Goal: Complete application form: Complete application form

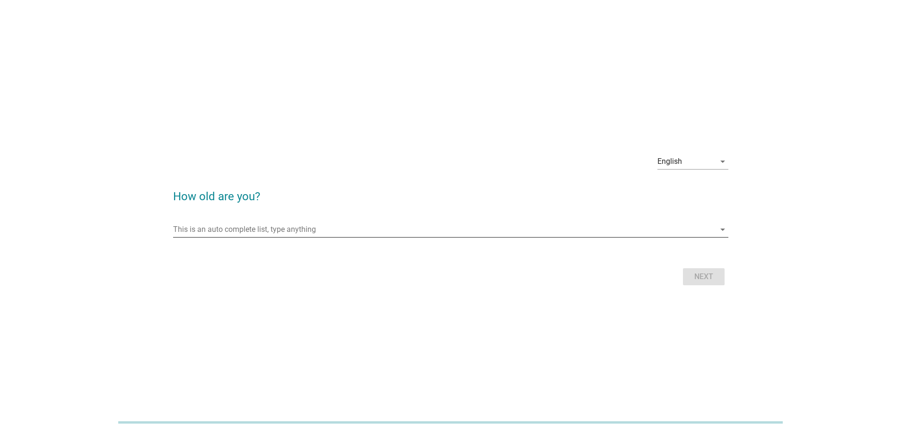
click at [336, 225] on input "This is an auto complete list, type anything" at bounding box center [444, 229] width 542 height 15
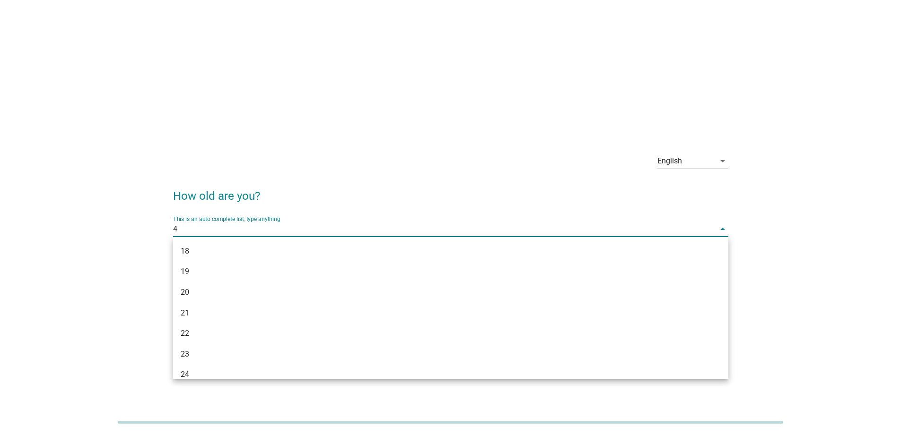
type input "40"
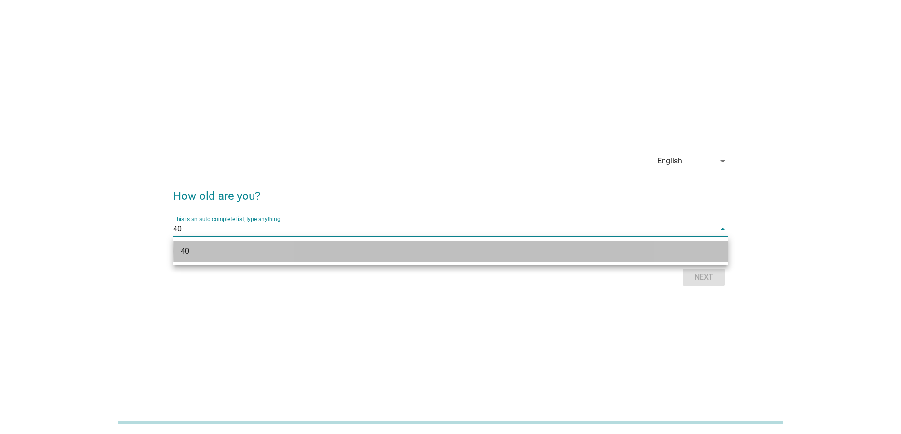
click at [305, 253] on div "40" at bounding box center [428, 251] width 495 height 11
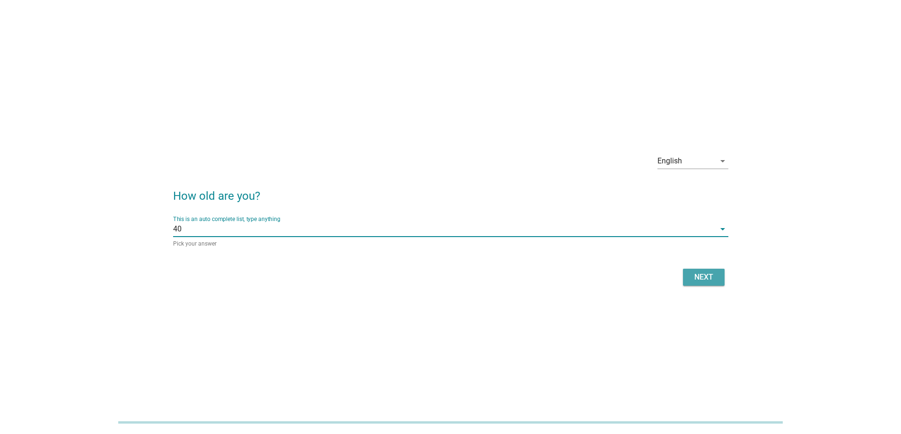
click at [694, 275] on div "Next" at bounding box center [703, 277] width 26 height 11
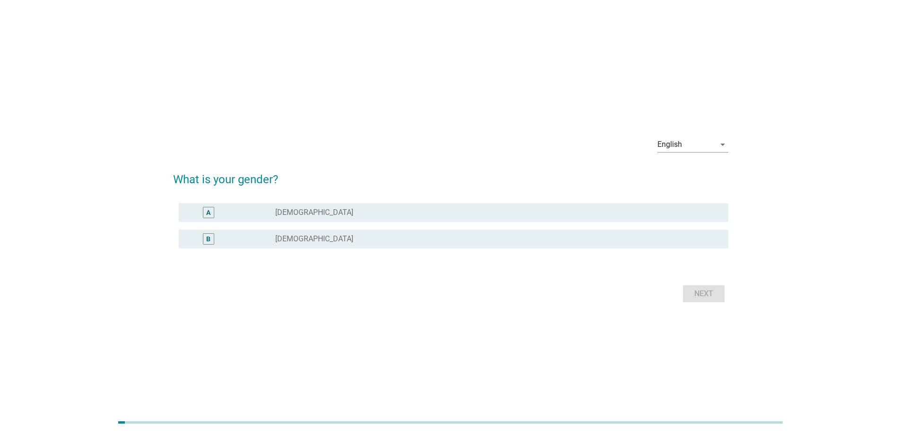
click at [298, 237] on label "[DEMOGRAPHIC_DATA]" at bounding box center [314, 238] width 78 height 9
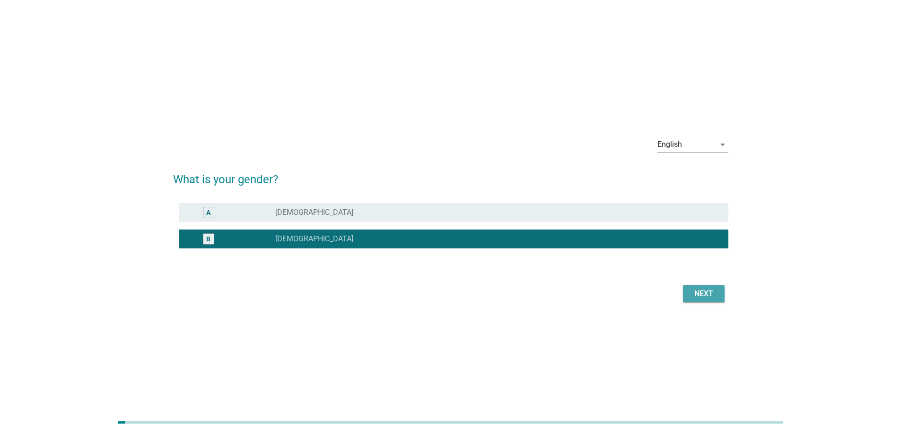
click at [694, 293] on div "Next" at bounding box center [703, 293] width 26 height 11
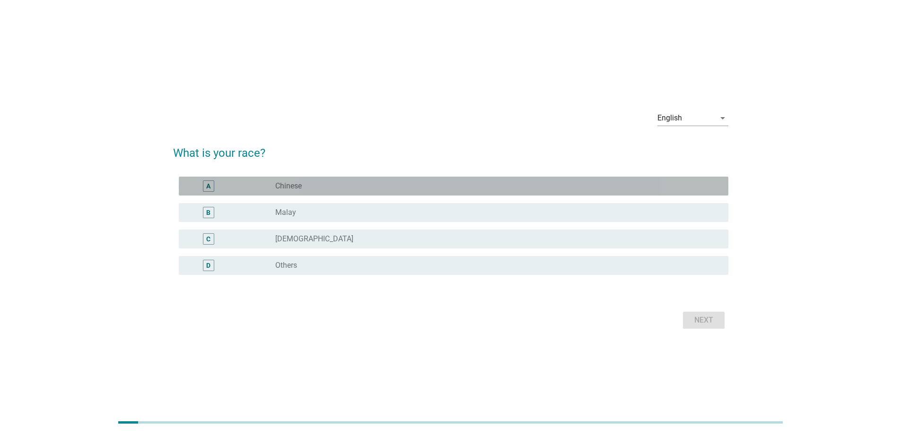
click at [284, 183] on label "Chinese" at bounding box center [288, 186] width 26 height 9
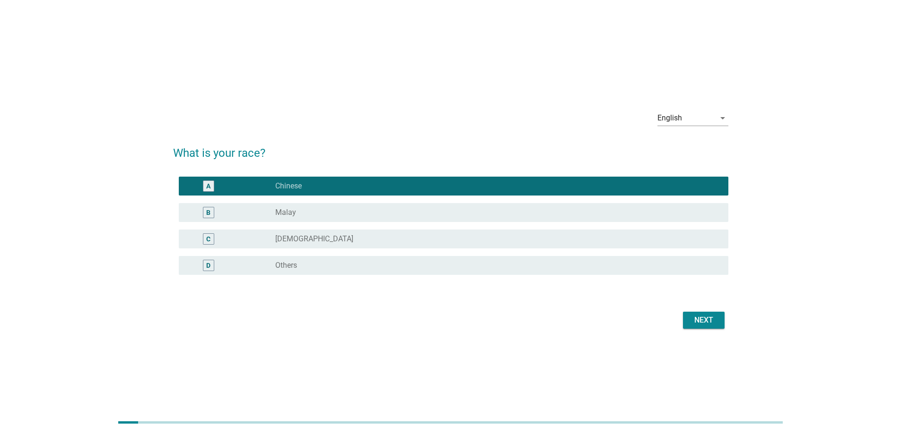
click at [705, 320] on div "Next" at bounding box center [703, 320] width 26 height 11
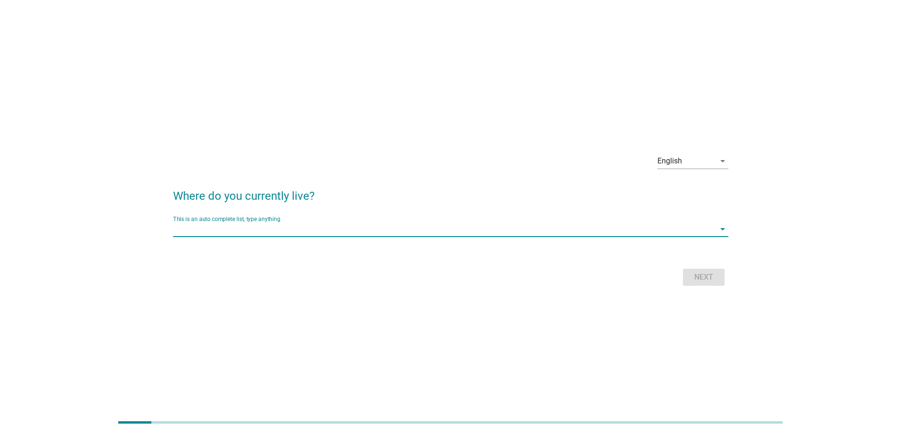
click at [355, 232] on input "This is an auto complete list, type anything" at bounding box center [444, 229] width 542 height 15
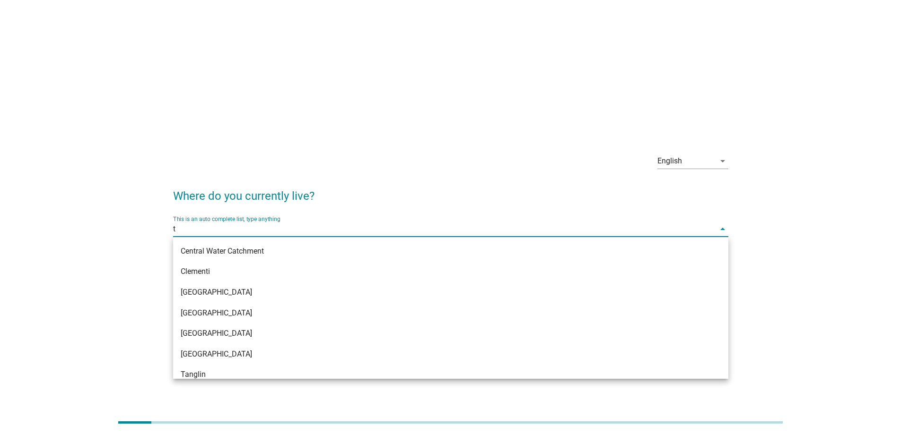
type input "ta"
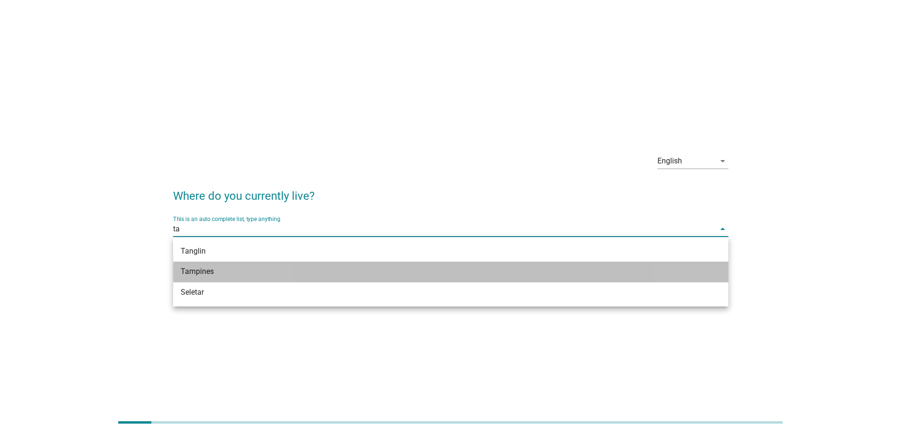
click at [329, 273] on div "Tampines" at bounding box center [428, 271] width 495 height 11
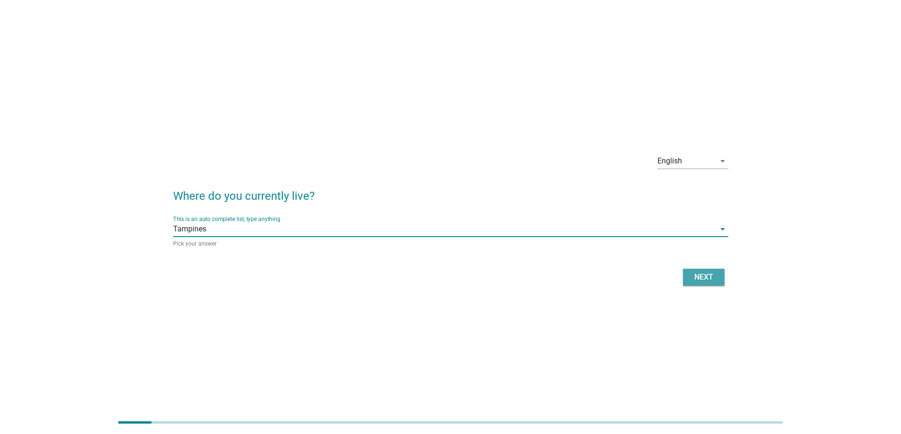
click at [704, 278] on div "Next" at bounding box center [703, 277] width 26 height 11
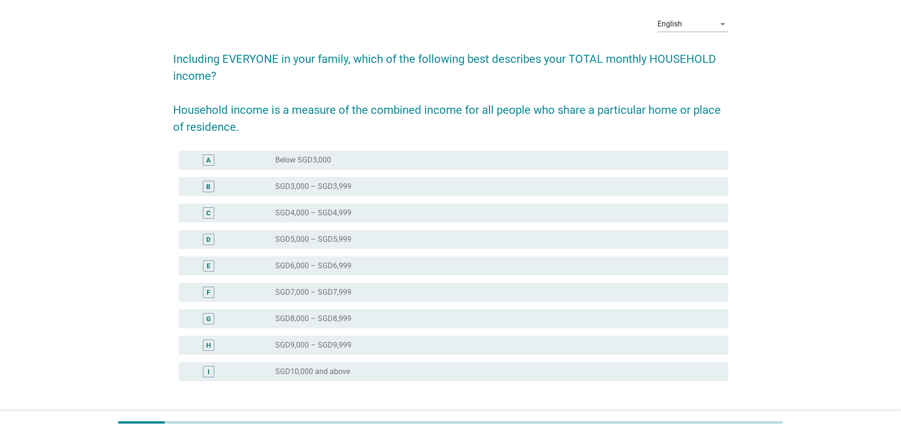
scroll to position [47, 0]
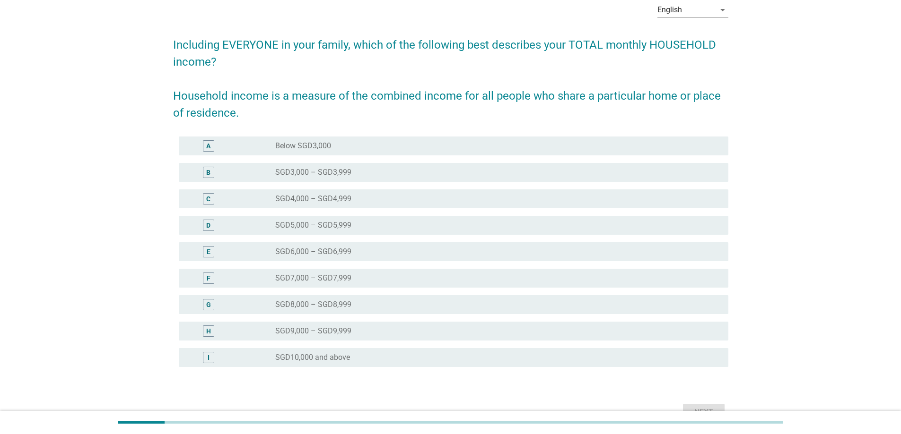
drag, startPoint x: 318, startPoint y: 356, endPoint x: 503, endPoint y: 356, distance: 185.8
click at [320, 356] on label "SGD10,000 and above" at bounding box center [312, 357] width 75 height 9
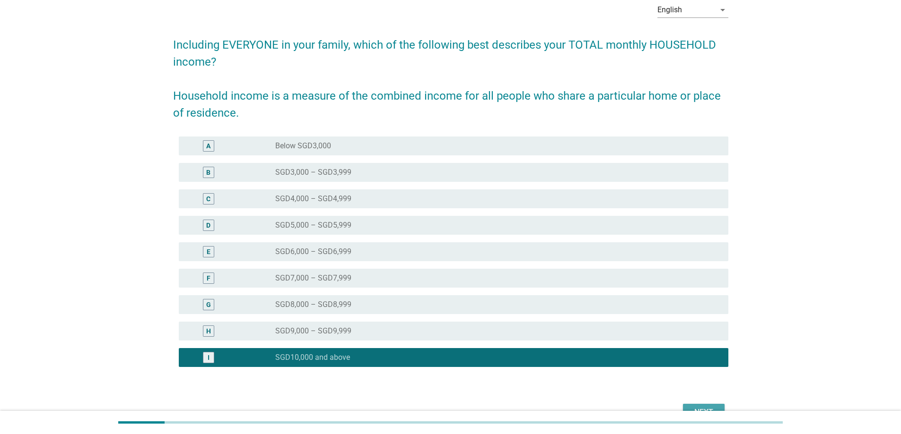
click at [694, 408] on div "Next" at bounding box center [703, 412] width 26 height 11
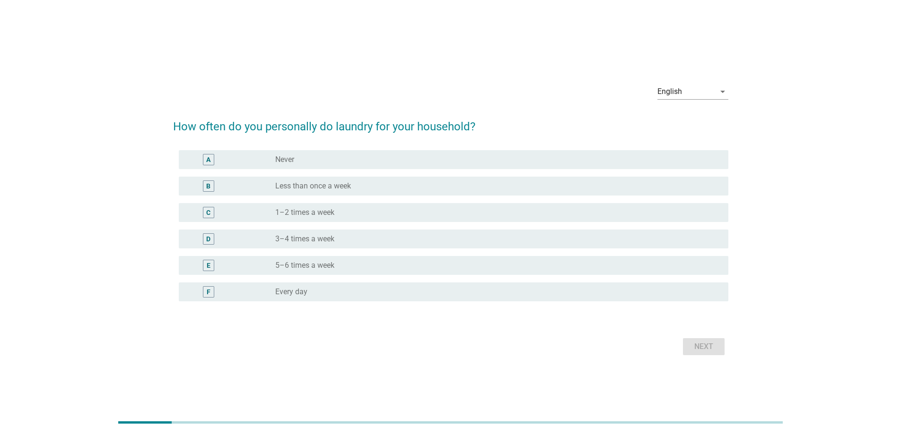
click at [327, 240] on label "3–4 times a week" at bounding box center [304, 238] width 59 height 9
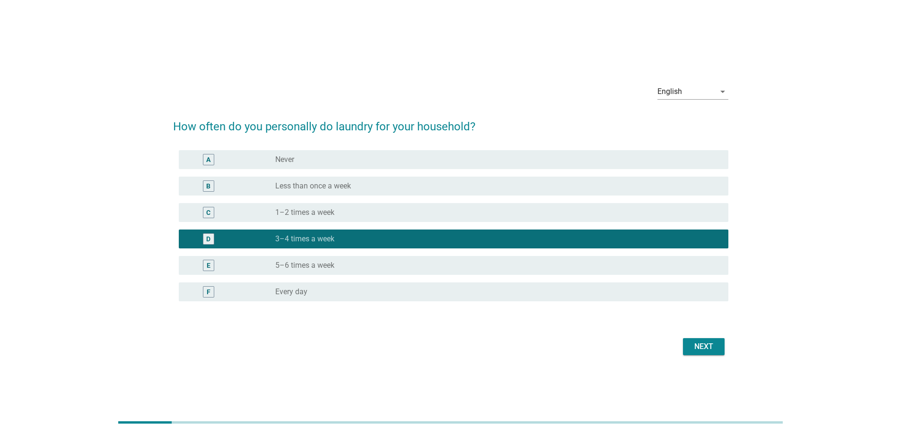
click at [706, 352] on div "Next" at bounding box center [703, 346] width 26 height 11
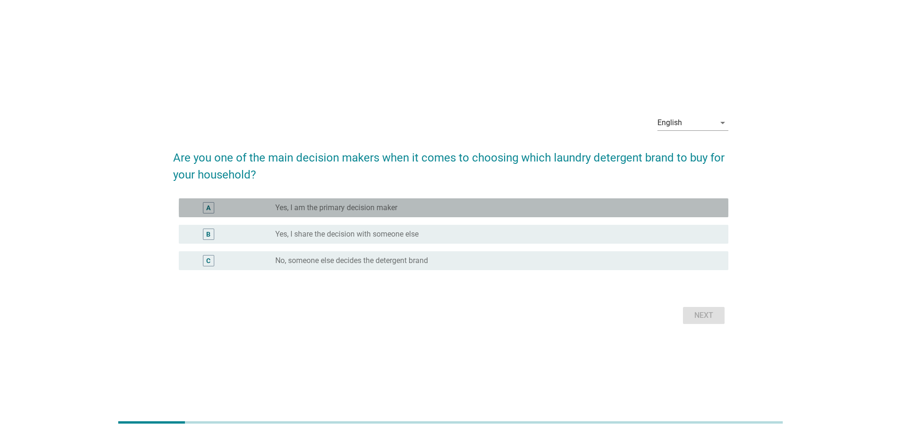
click at [444, 212] on div "radio_button_unchecked Yes, I am the primary decision maker" at bounding box center [494, 207] width 438 height 9
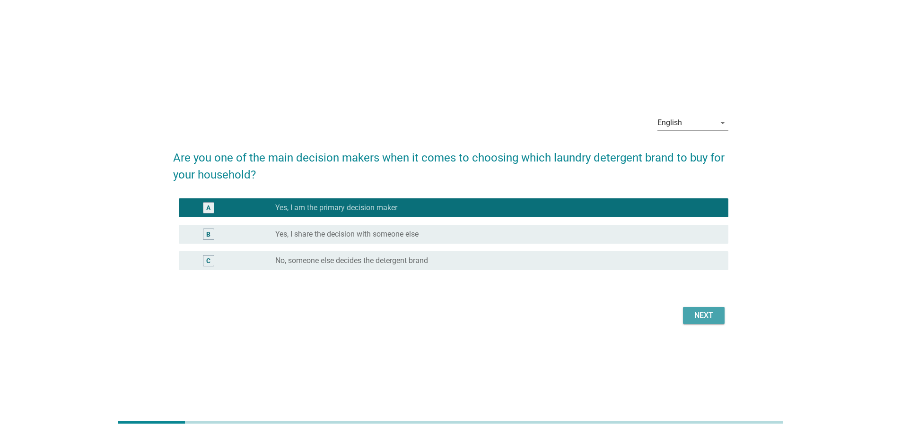
click at [708, 314] on div "Next" at bounding box center [703, 315] width 26 height 11
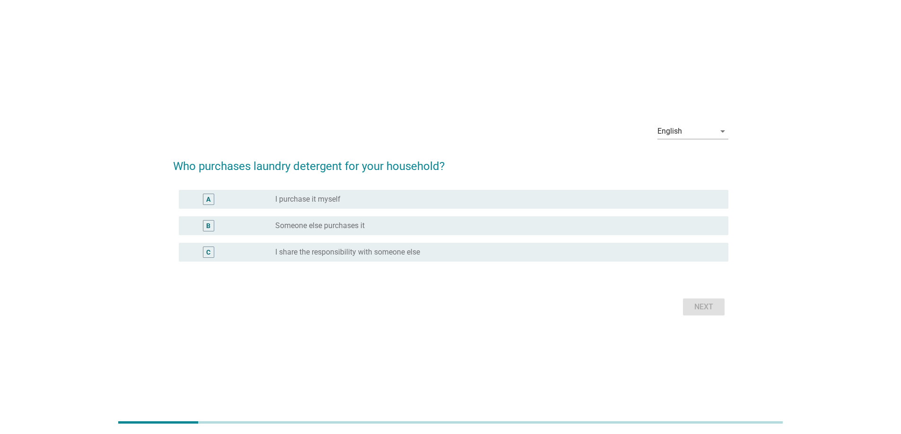
click at [334, 200] on label "I purchase it myself" at bounding box center [307, 199] width 65 height 9
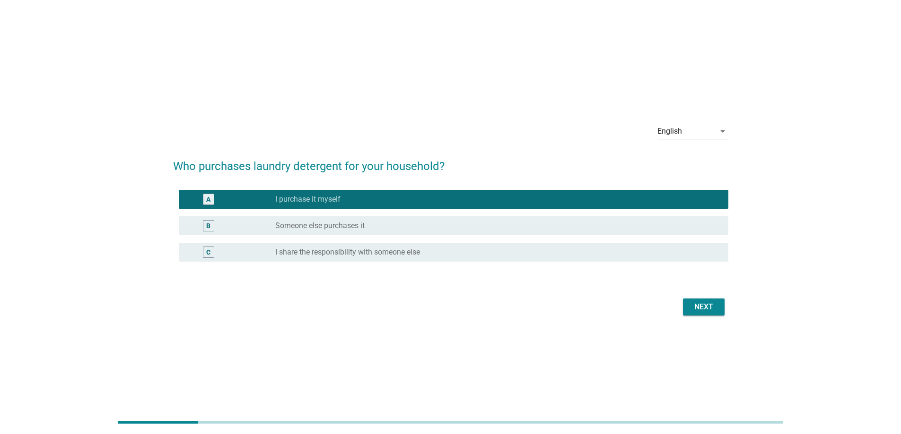
click at [709, 302] on div "Next" at bounding box center [703, 307] width 26 height 11
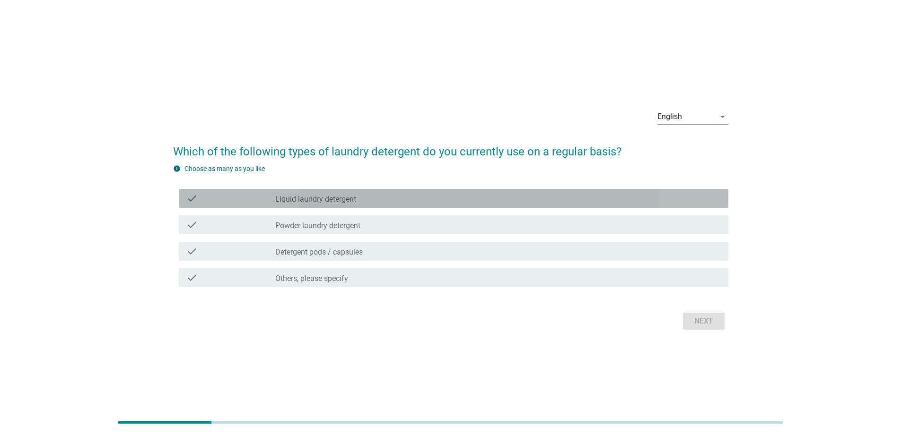
click at [589, 200] on div "check_box_outline_blank Liquid laundry detergent" at bounding box center [497, 198] width 445 height 11
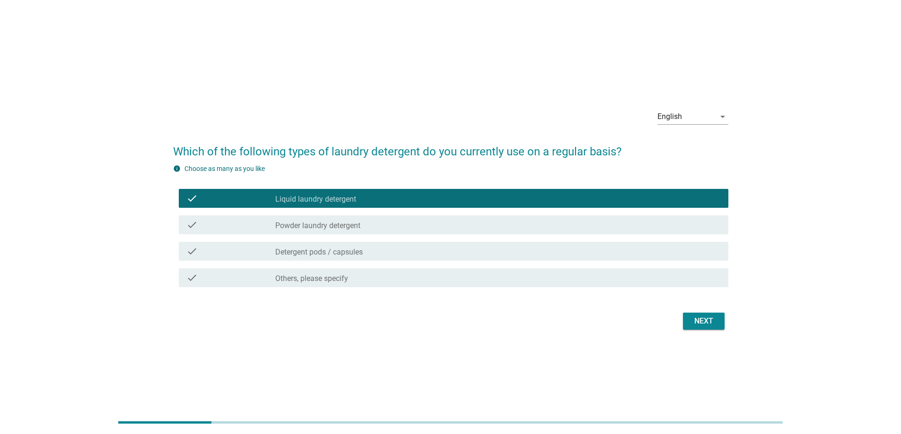
click at [703, 321] on div "Next" at bounding box center [703, 321] width 26 height 11
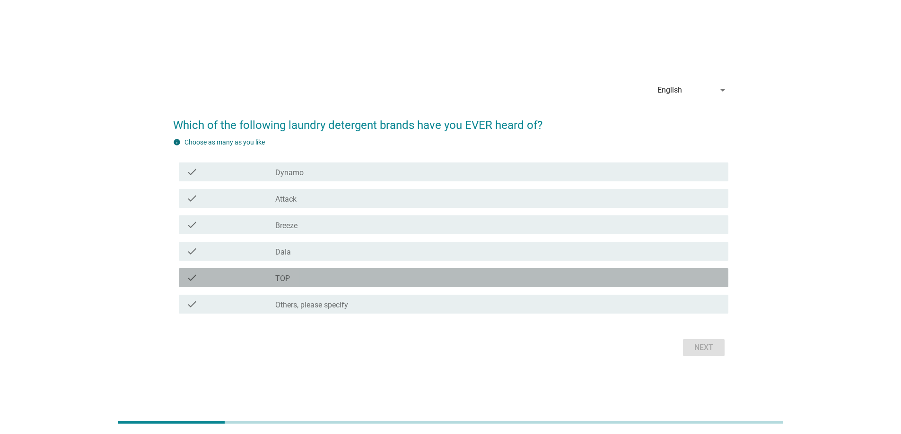
click at [281, 274] on label "TOP" at bounding box center [282, 278] width 15 height 9
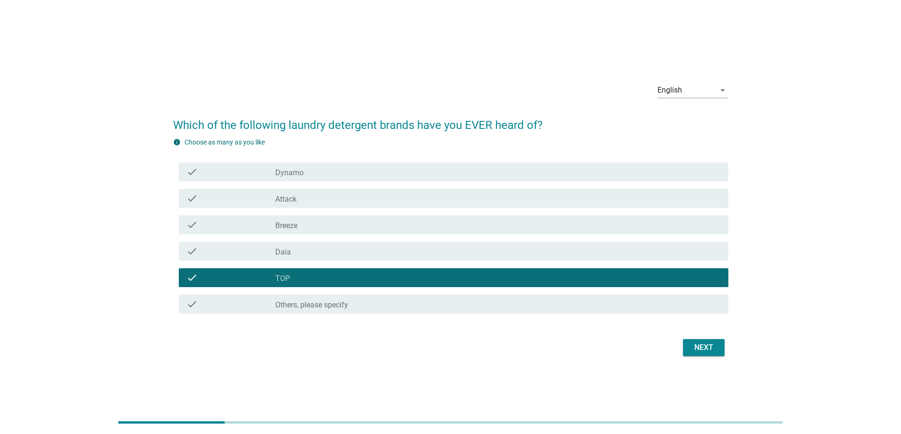
click at [713, 349] on div "Next" at bounding box center [703, 347] width 26 height 11
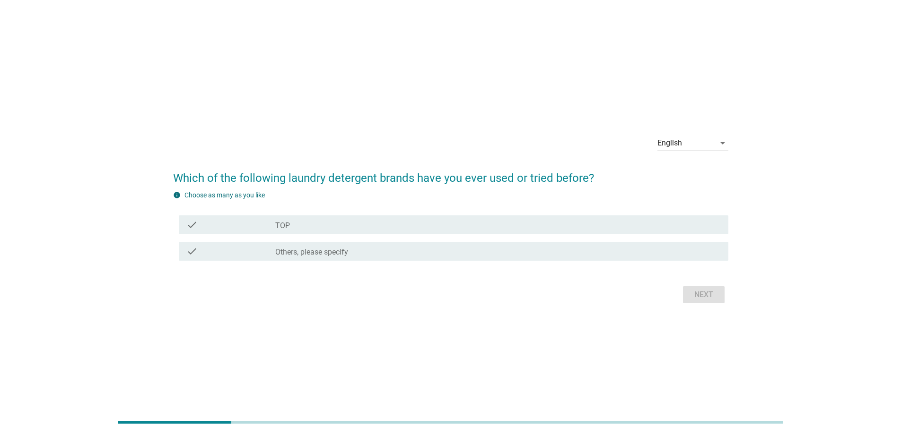
click at [401, 224] on div "check_box_outline_blank TOP" at bounding box center [497, 224] width 445 height 11
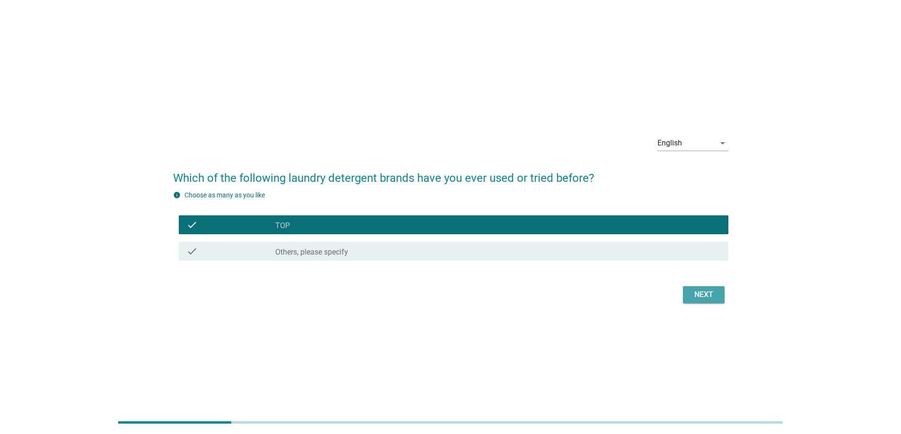
click at [703, 291] on div "Next" at bounding box center [703, 294] width 26 height 11
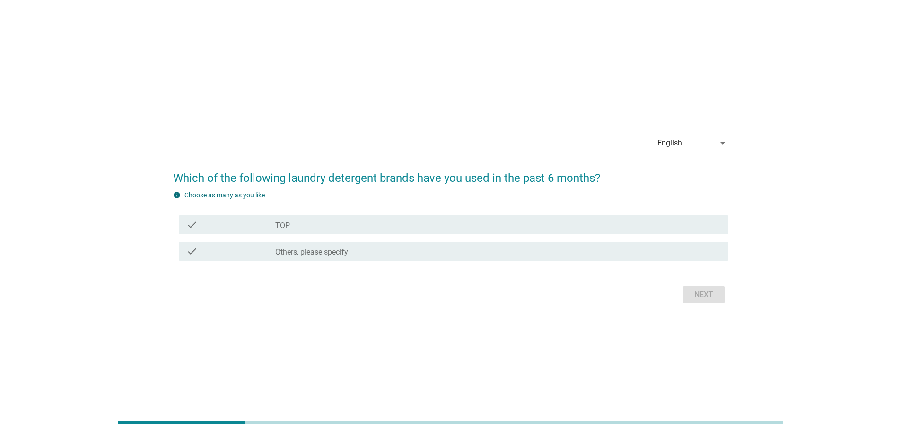
click at [268, 223] on div "check" at bounding box center [230, 224] width 89 height 11
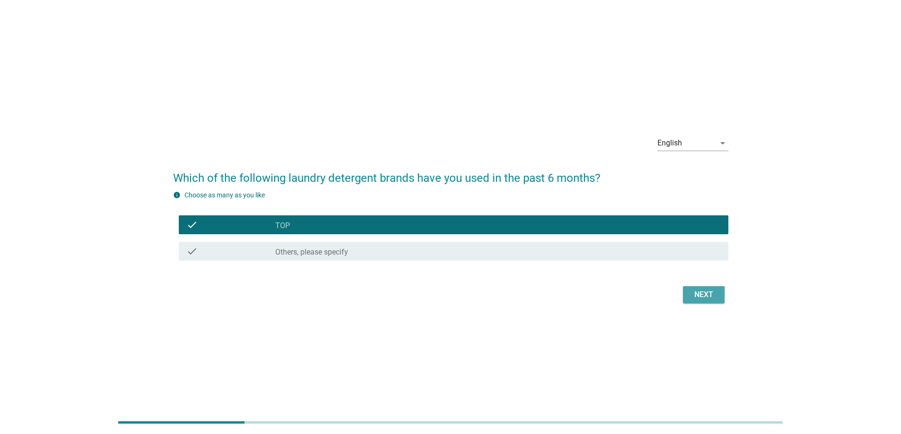
click at [702, 301] on button "Next" at bounding box center [704, 294] width 42 height 17
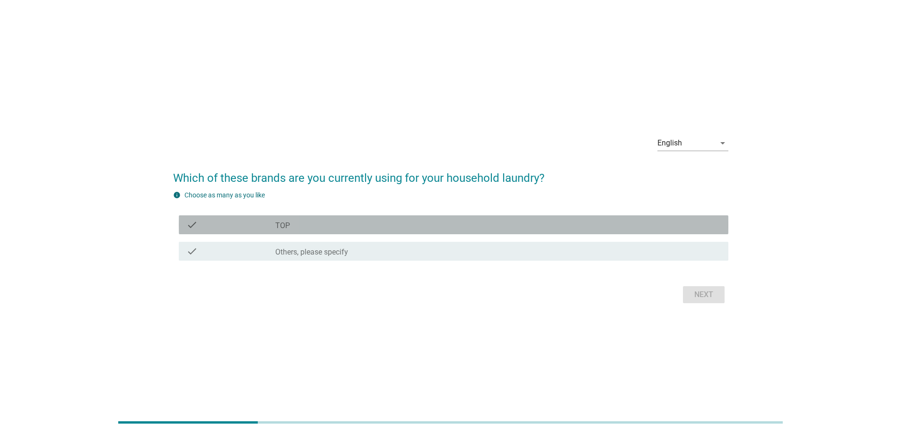
click at [282, 220] on div "check_box_outline_blank TOP" at bounding box center [497, 224] width 445 height 11
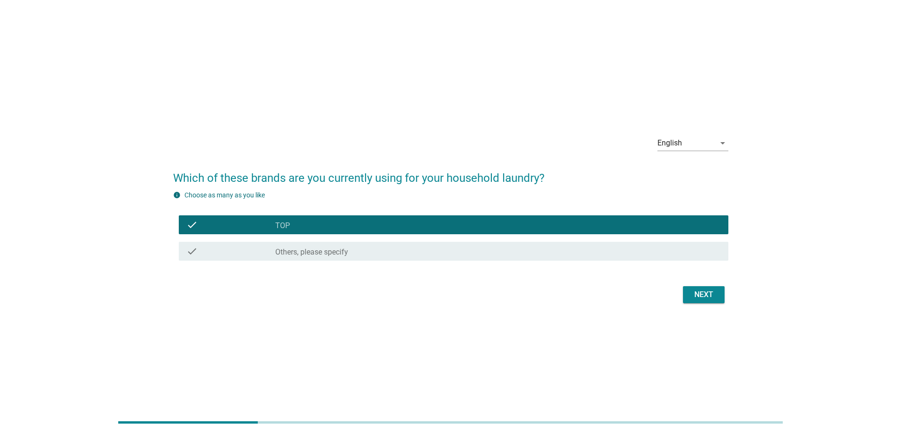
click at [702, 302] on button "Next" at bounding box center [704, 294] width 42 height 17
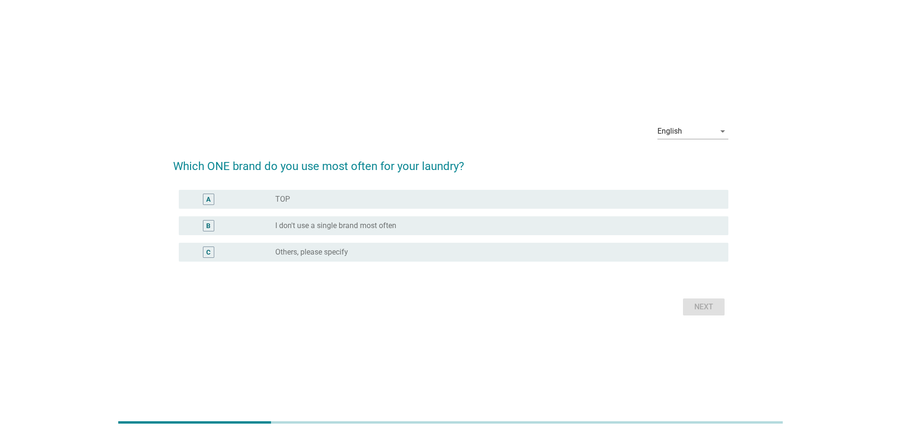
click at [451, 202] on div "radio_button_unchecked TOP" at bounding box center [494, 199] width 438 height 9
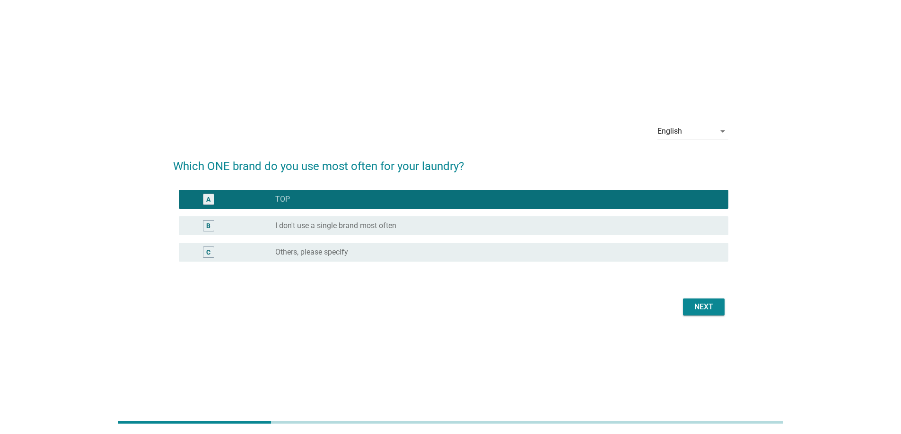
click at [704, 311] on div "Next" at bounding box center [703, 307] width 26 height 11
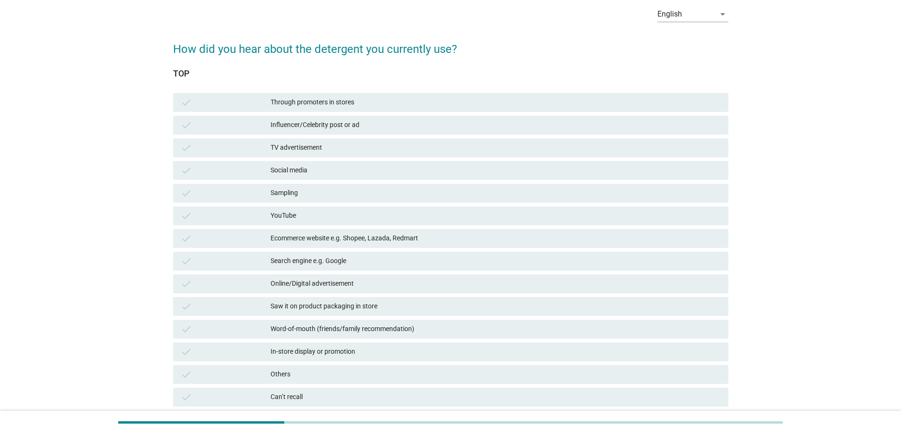
scroll to position [95, 0]
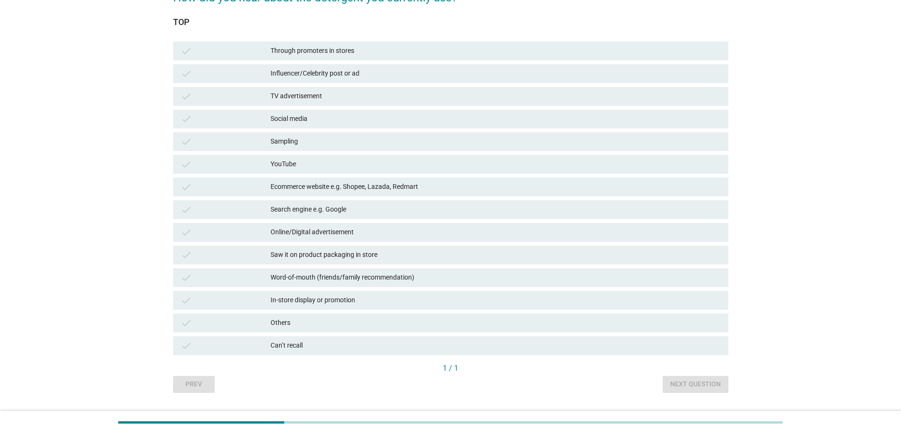
click at [352, 281] on div "Word-of-mouth (friends/family recommendation)" at bounding box center [495, 277] width 450 height 11
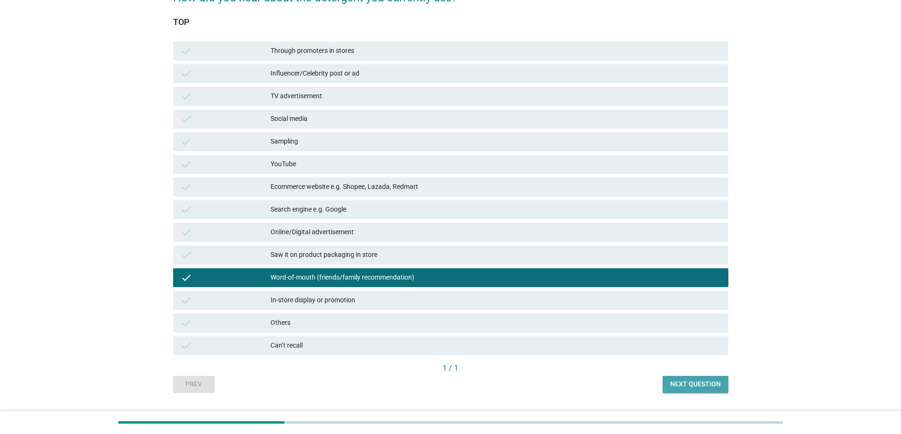
click at [680, 383] on div "Next question" at bounding box center [695, 385] width 51 height 10
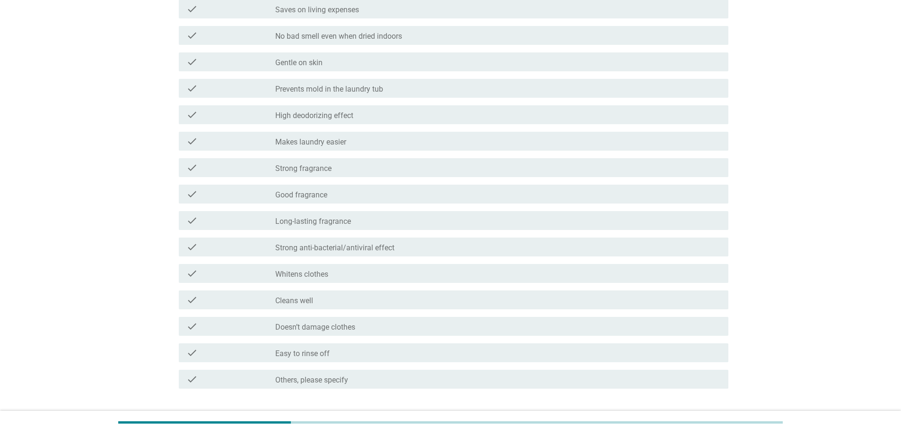
scroll to position [284, 0]
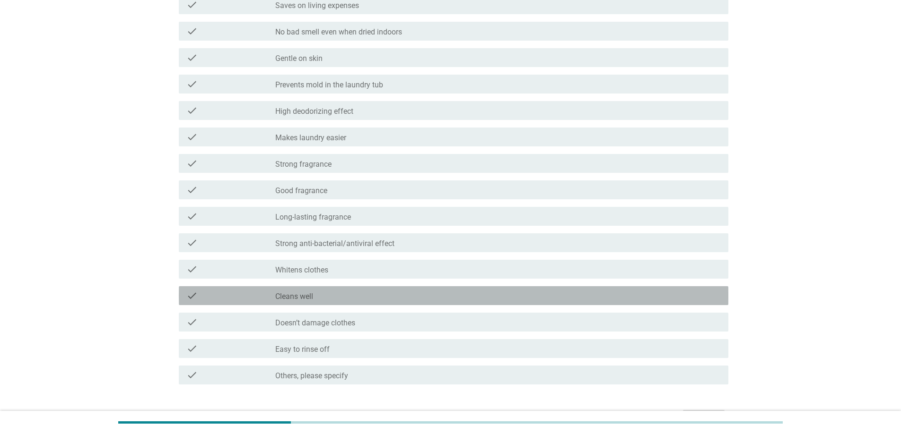
click at [309, 293] on label "Cleans well" at bounding box center [294, 296] width 38 height 9
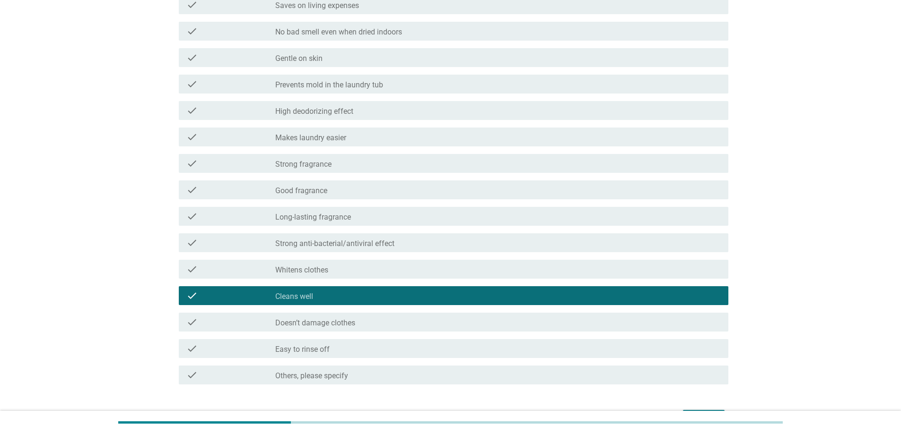
scroll to position [331, 0]
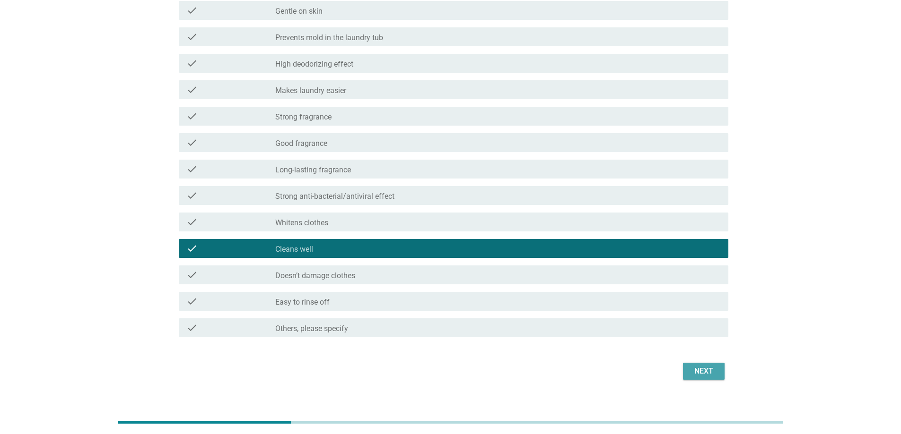
click at [713, 372] on div "Next" at bounding box center [703, 371] width 26 height 11
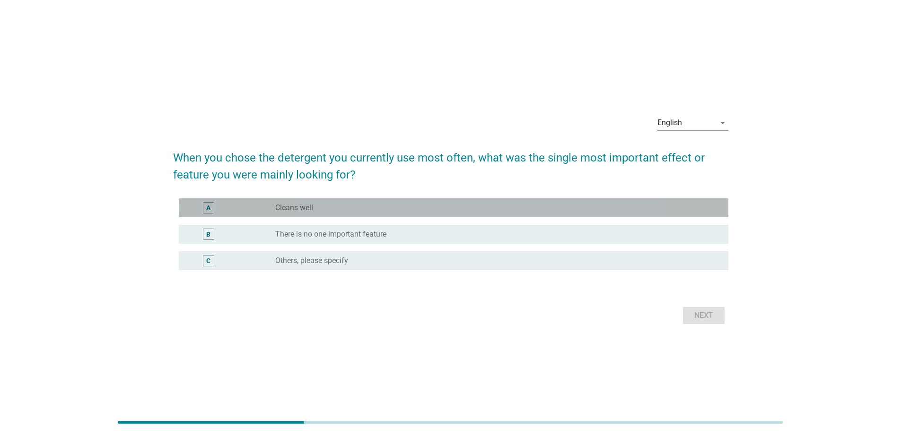
click at [388, 206] on div "radio_button_unchecked Cleans well" at bounding box center [494, 207] width 438 height 9
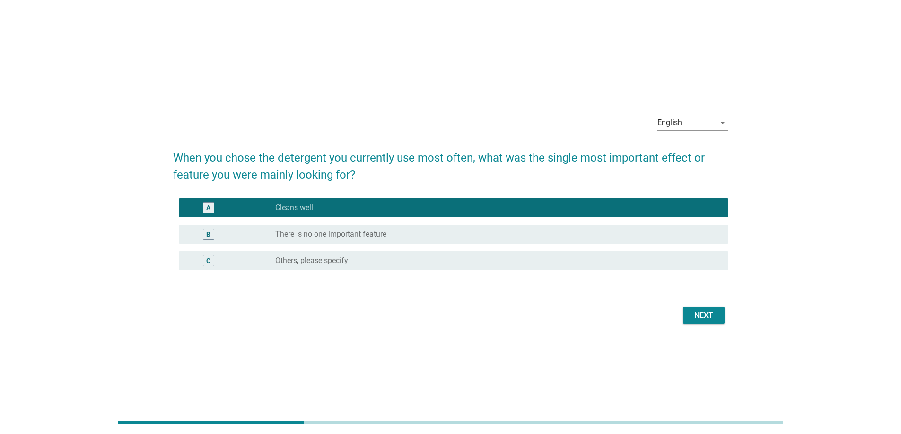
click at [693, 312] on div "Next" at bounding box center [703, 315] width 26 height 11
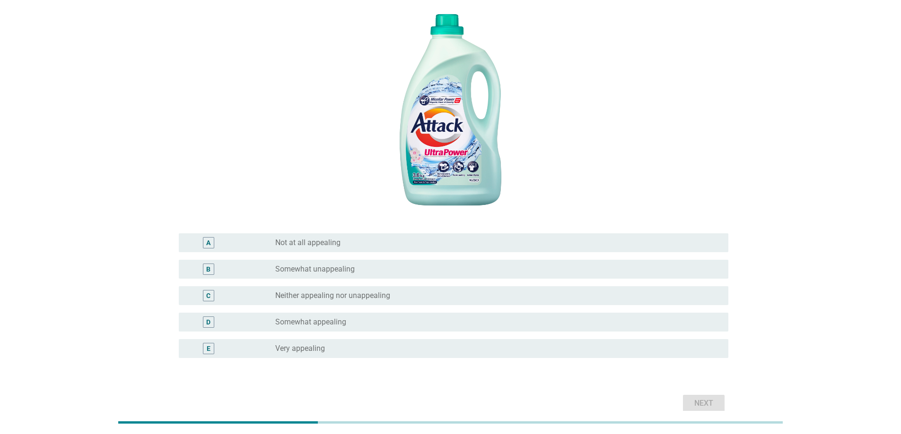
scroll to position [142, 0]
click at [345, 294] on label "Neither appealing nor unappealing" at bounding box center [332, 294] width 115 height 9
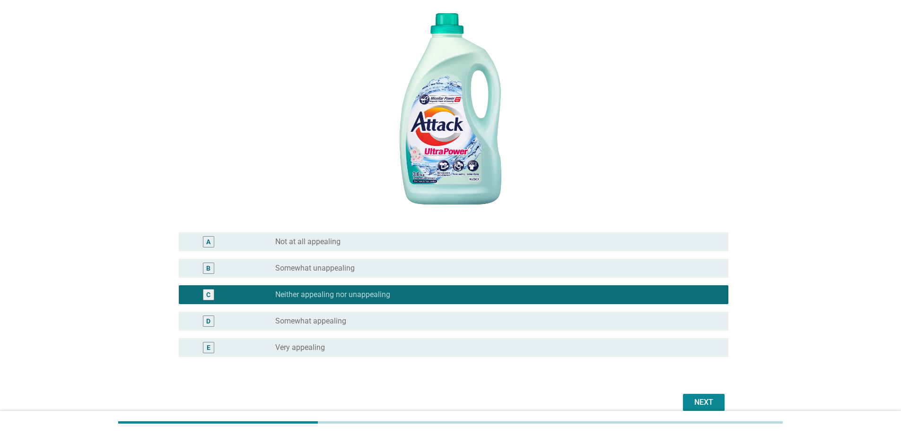
click at [713, 402] on div "Next" at bounding box center [703, 402] width 26 height 11
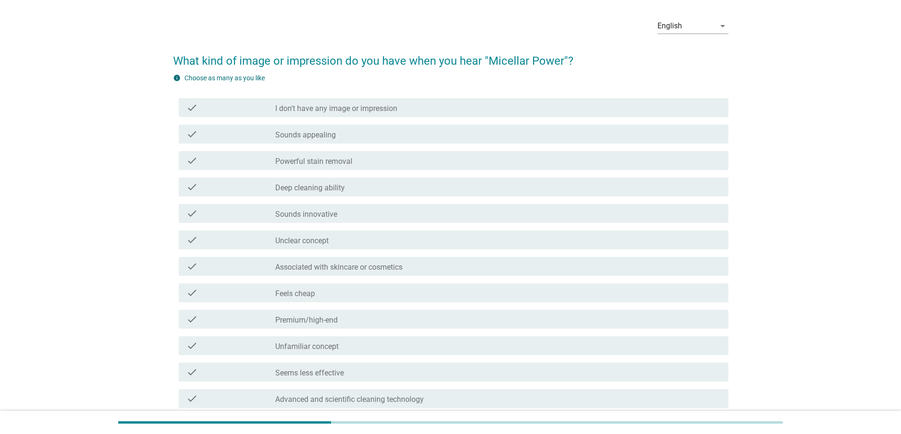
scroll to position [47, 0]
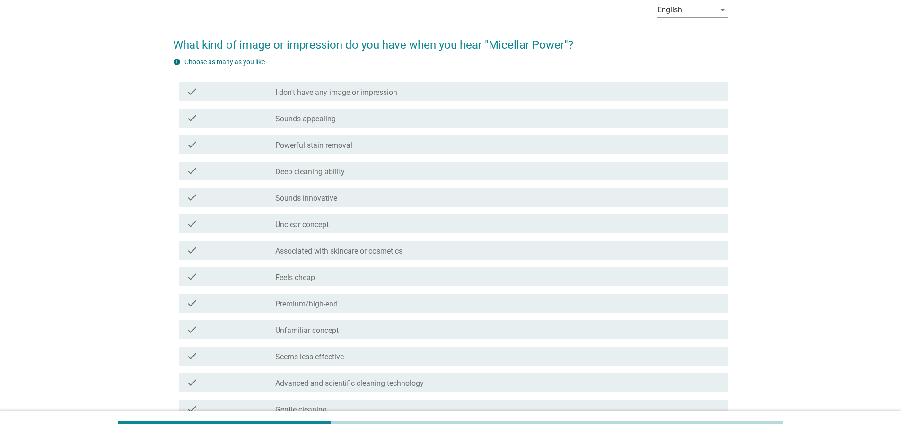
click at [456, 178] on div "check check_box_outline_blank Deep cleaning ability" at bounding box center [453, 171] width 549 height 19
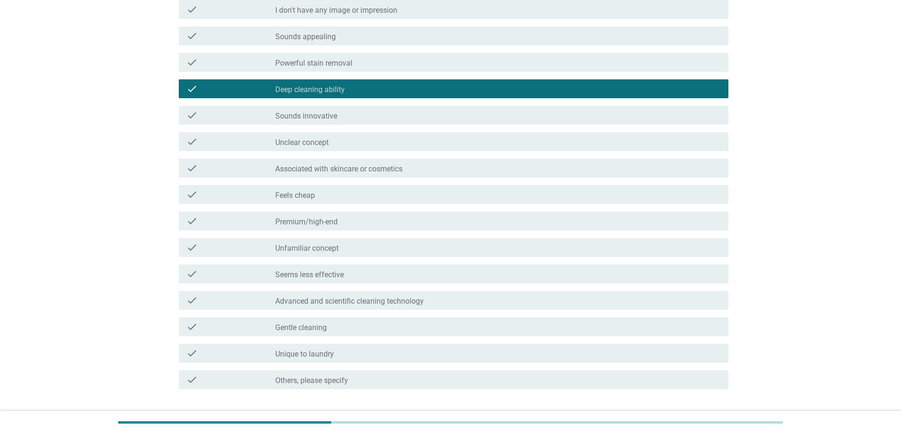
scroll to position [195, 0]
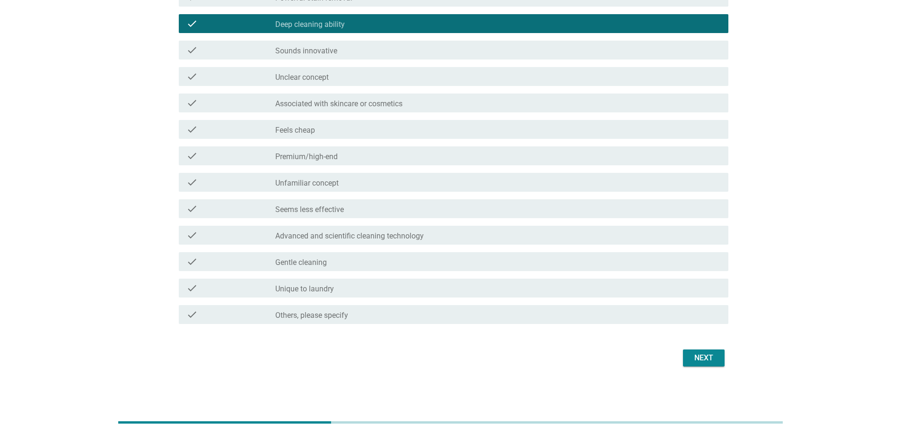
click at [695, 362] on div "Next" at bounding box center [703, 358] width 26 height 11
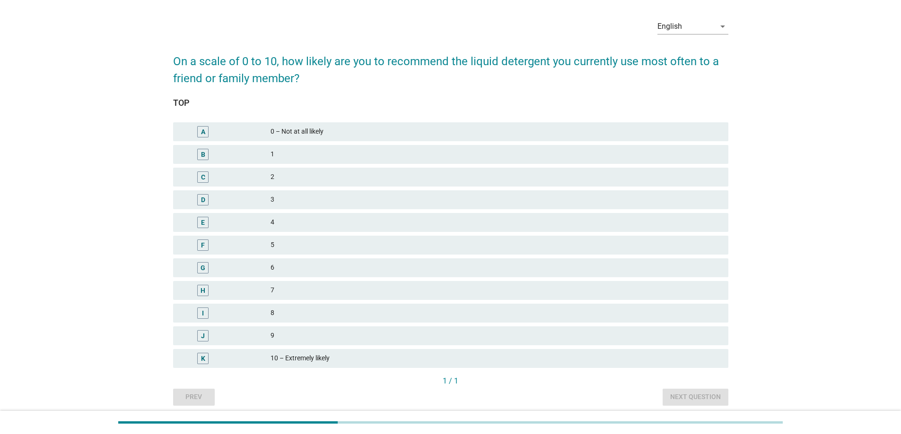
scroll to position [47, 0]
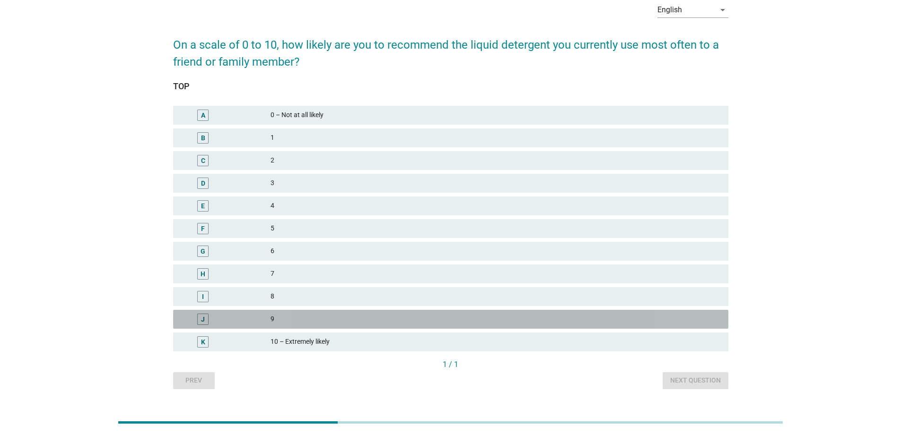
click at [312, 320] on div "9" at bounding box center [495, 319] width 450 height 11
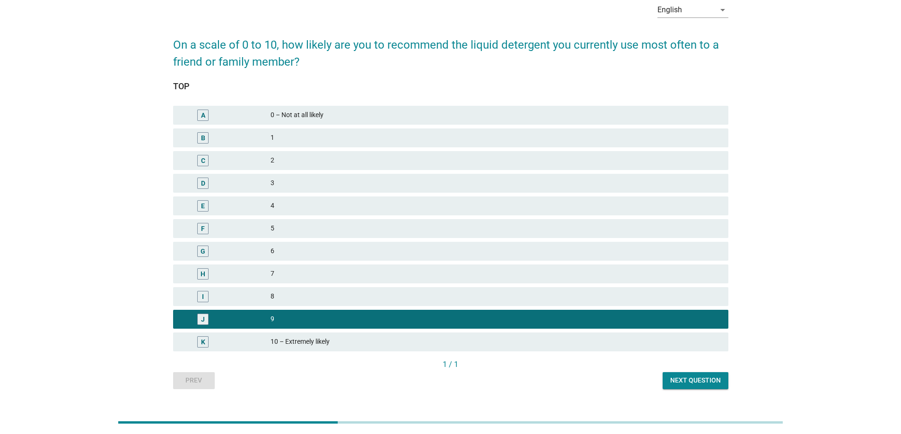
click at [719, 386] on button "Next question" at bounding box center [695, 381] width 66 height 17
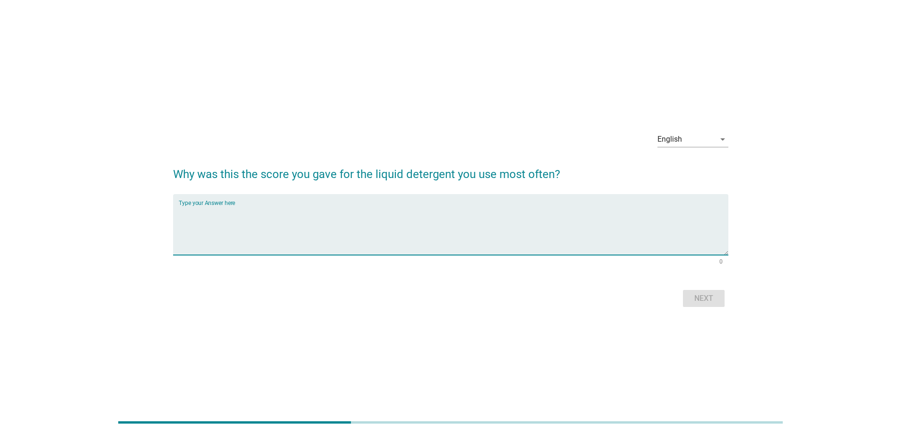
click at [410, 218] on textarea "Type your Answer here" at bounding box center [453, 231] width 549 height 50
type textarea "tried and tested"
click at [704, 299] on div "Next" at bounding box center [703, 298] width 26 height 11
